Goal: Answer question/provide support

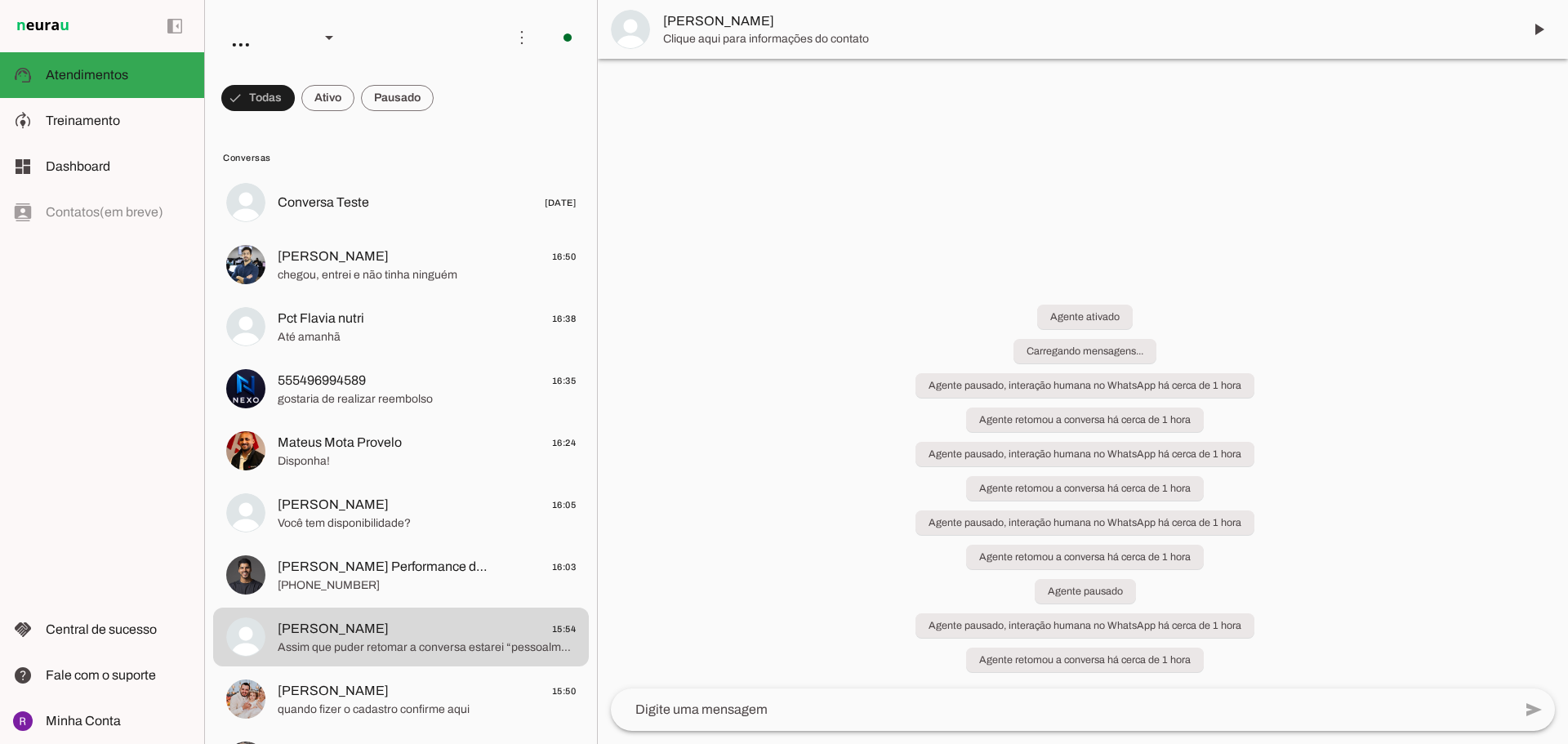
scroll to position [521, 0]
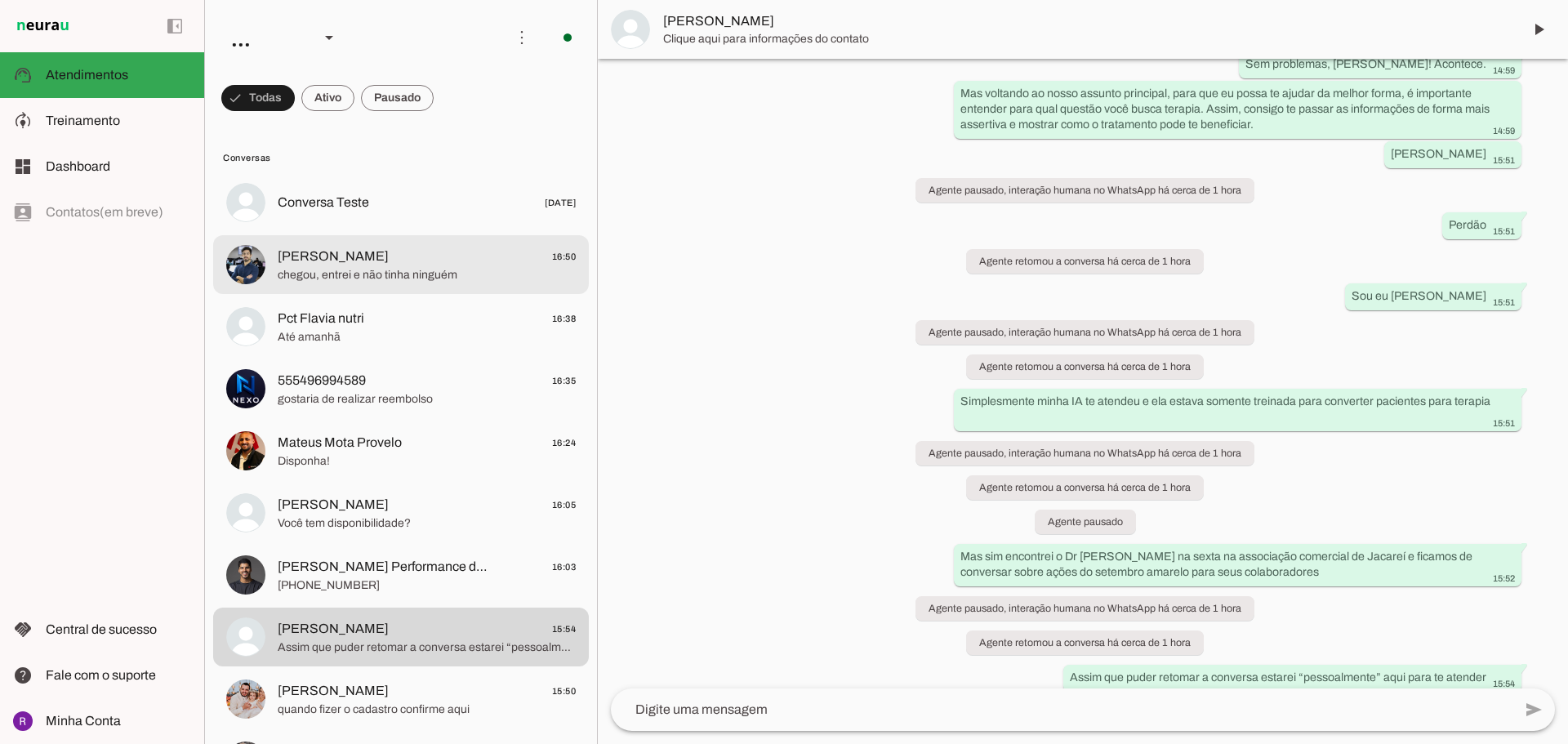
drag, startPoint x: 494, startPoint y: 268, endPoint x: 539, endPoint y: 280, distance: 46.6
click at [495, 268] on span "chegou, entrei e não tinha ninguém" at bounding box center [427, 275] width 298 height 16
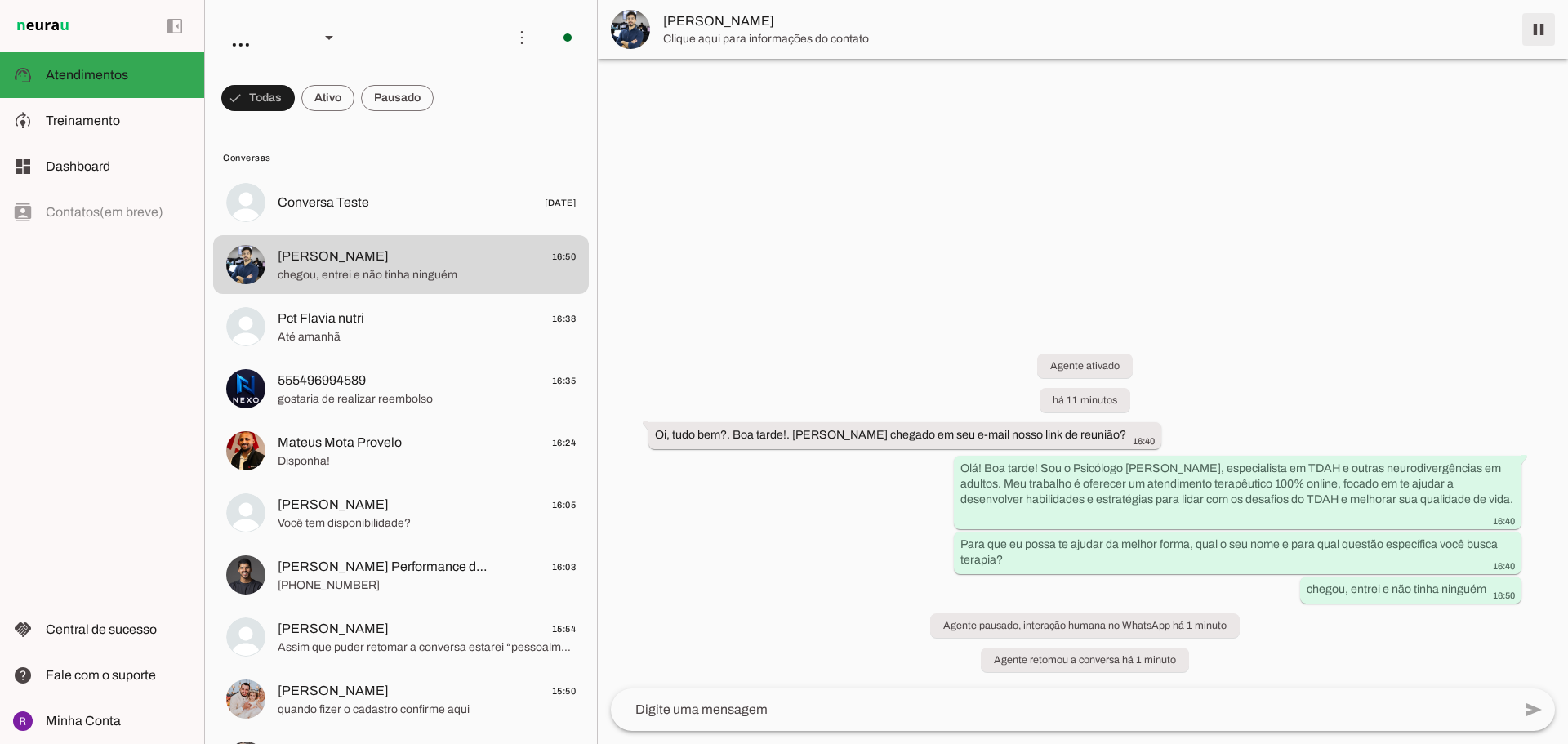
click at [1532, 27] on span at bounding box center [1539, 29] width 40 height 40
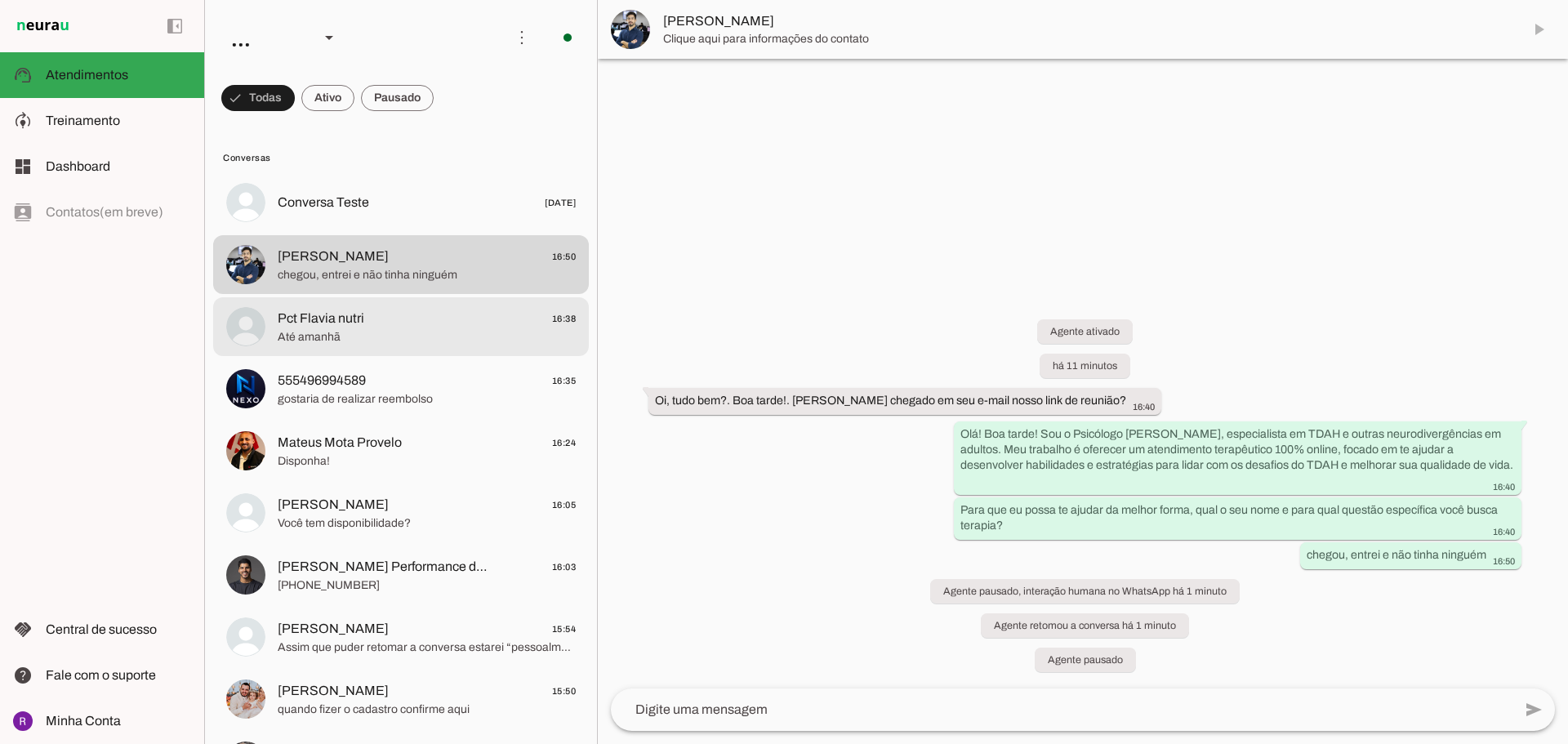
click at [376, 315] on span "Pct Flavia nutri 16:38" at bounding box center [427, 319] width 298 height 21
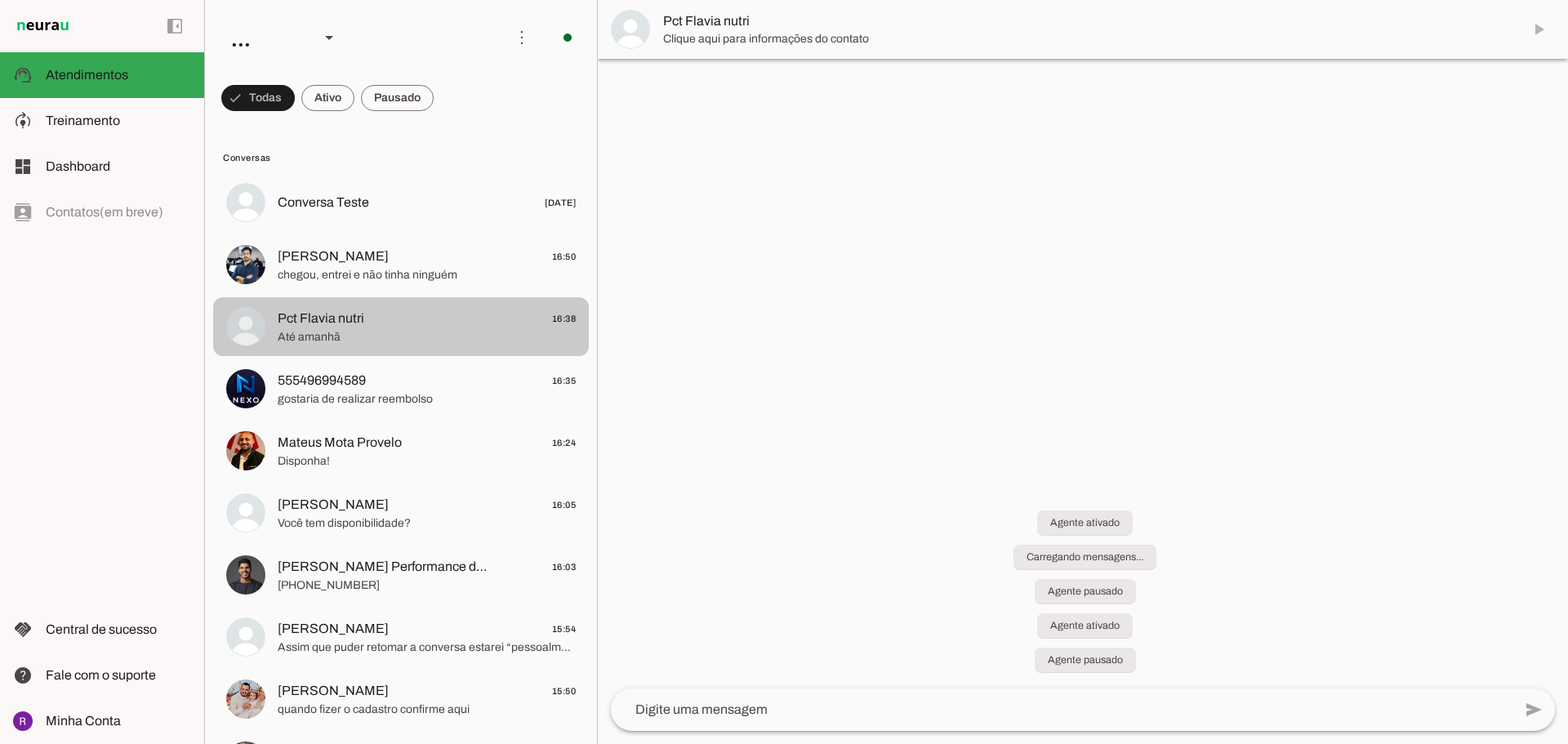
scroll to position [342, 0]
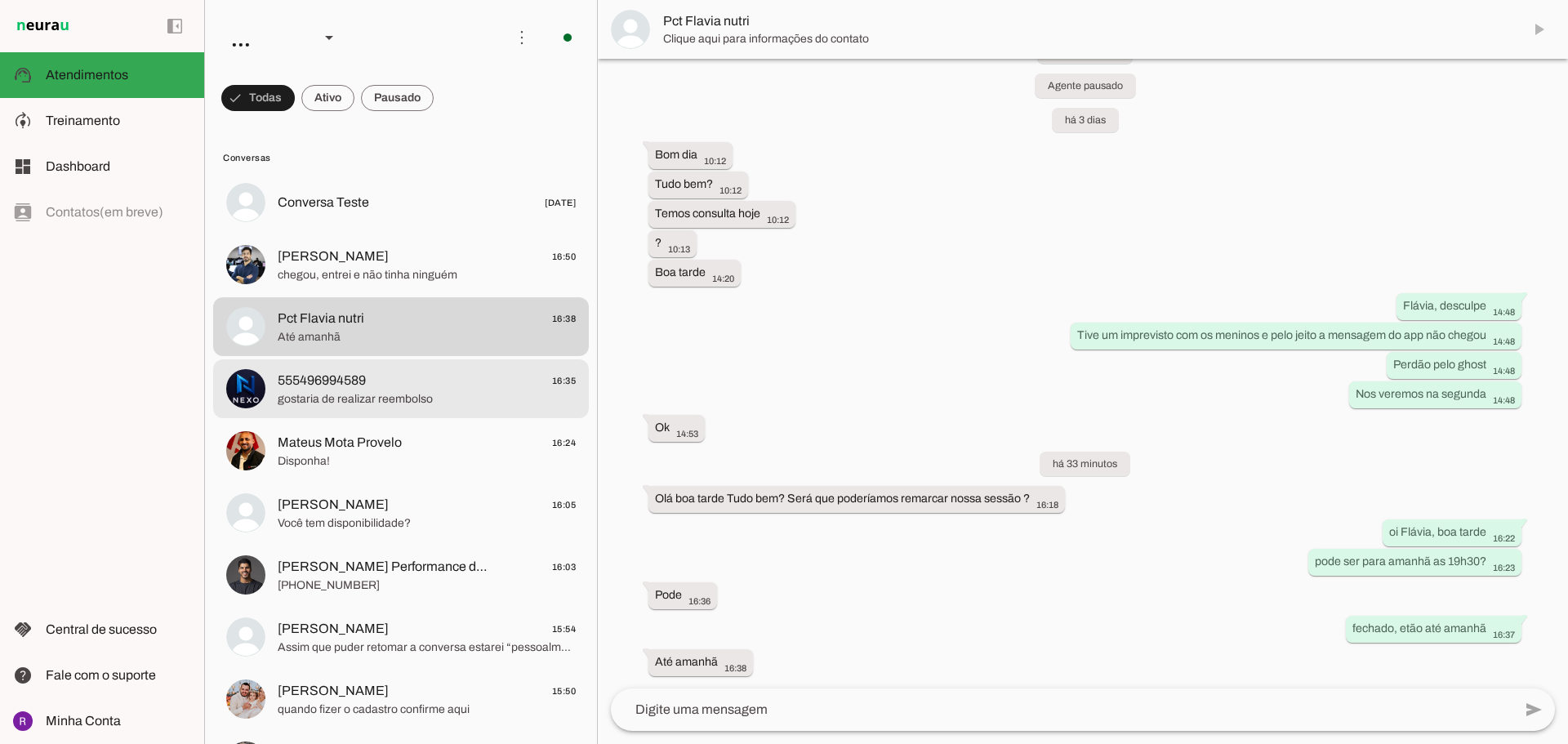
click at [377, 391] on span "gostaria de realizar reembolso" at bounding box center [427, 398] width 298 height 16
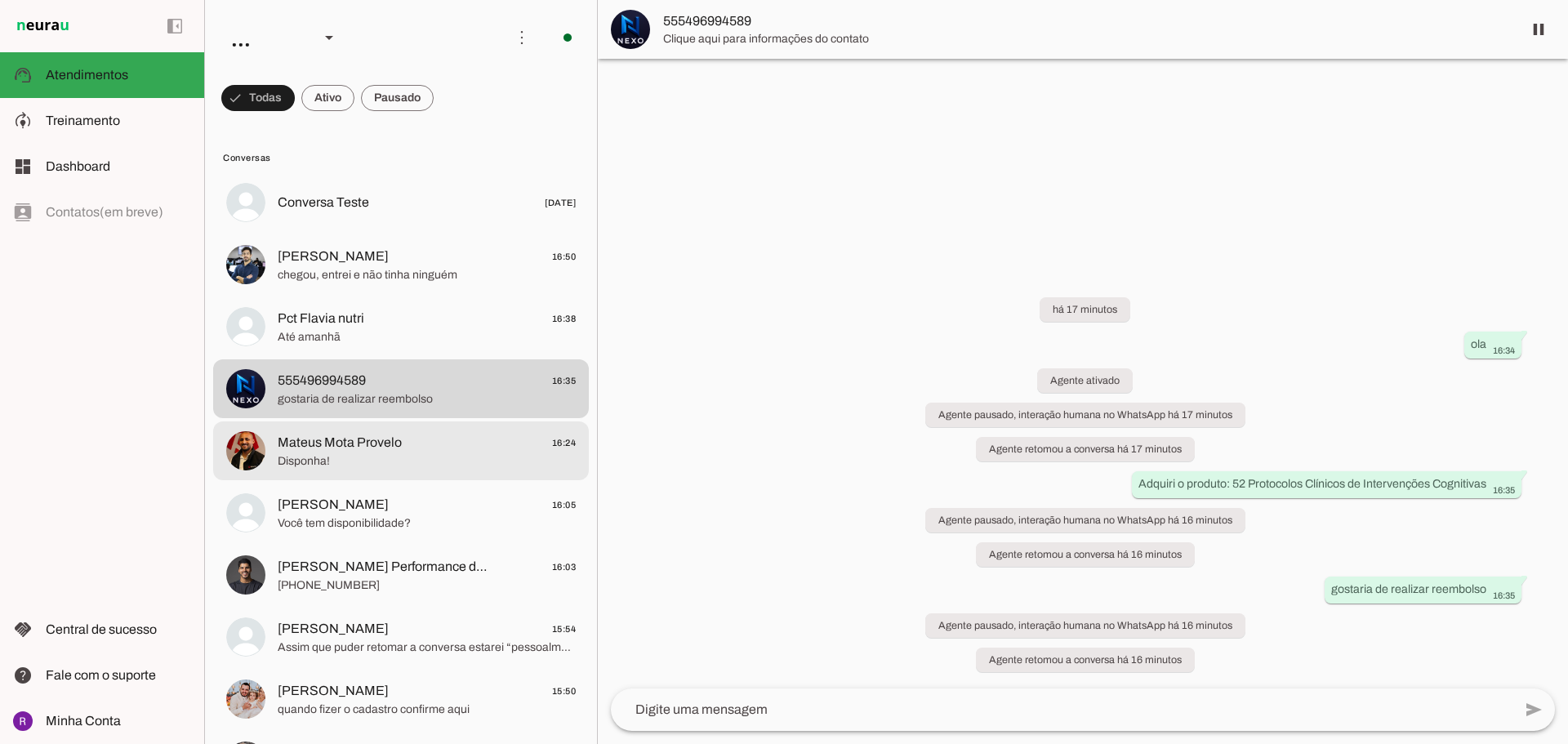
drag, startPoint x: 390, startPoint y: 438, endPoint x: 395, endPoint y: 468, distance: 30.4
click at [390, 440] on span "Mateus Mota Provelo" at bounding box center [340, 443] width 124 height 20
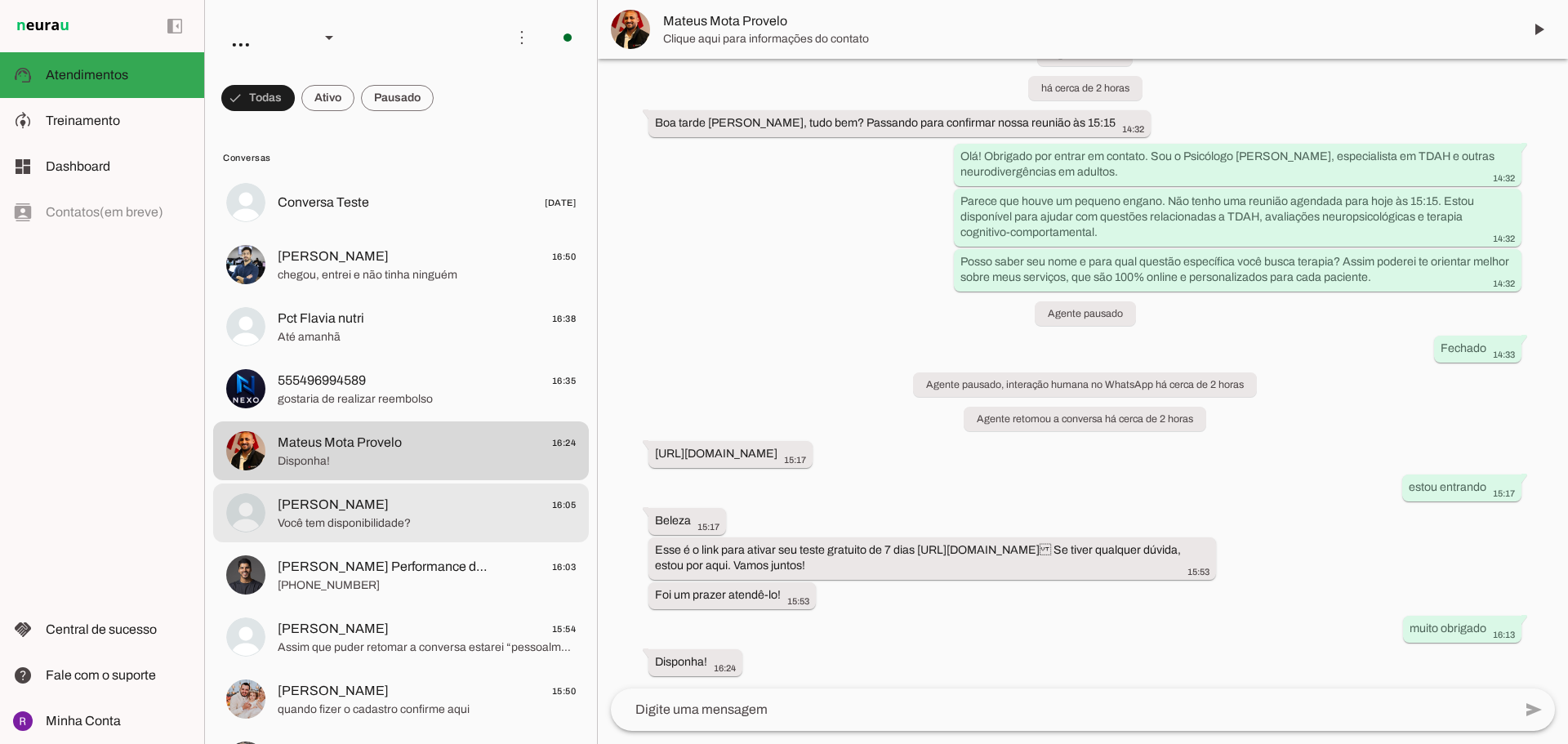
click at [404, 502] on span "[PERSON_NAME] 16:05" at bounding box center [427, 505] width 298 height 21
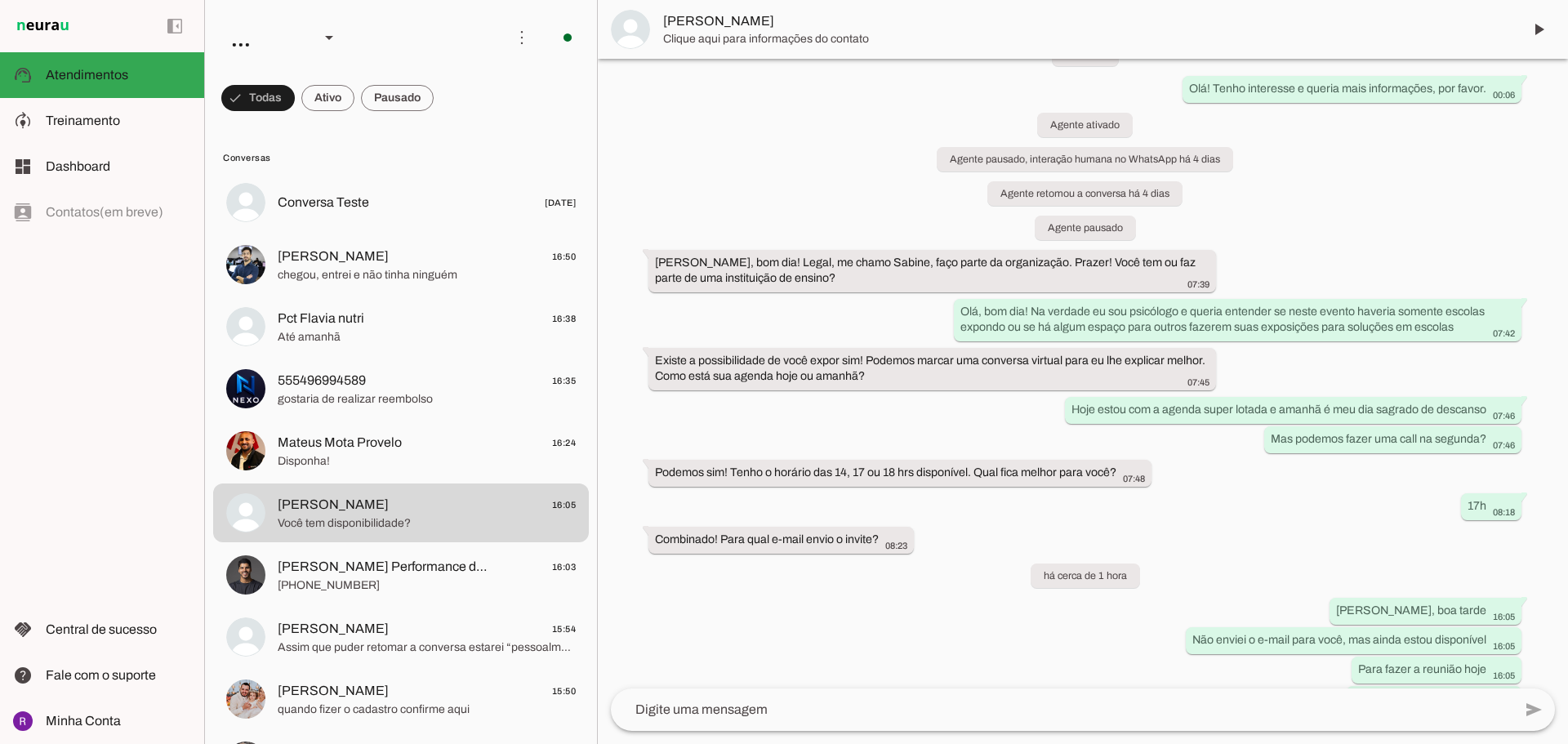
scroll to position [89, 0]
